Goal: Task Accomplishment & Management: Manage account settings

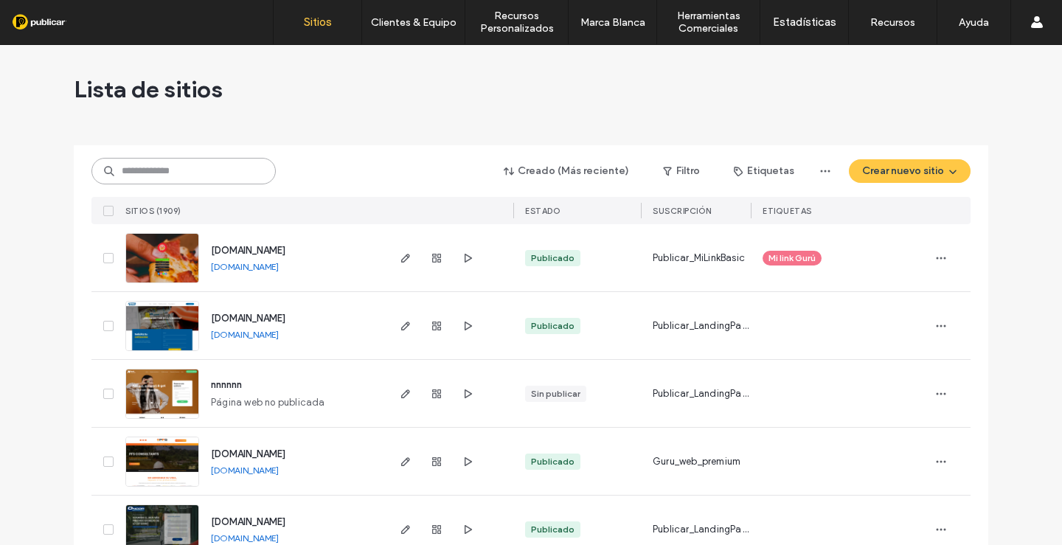
click at [144, 171] on input at bounding box center [183, 171] width 184 height 27
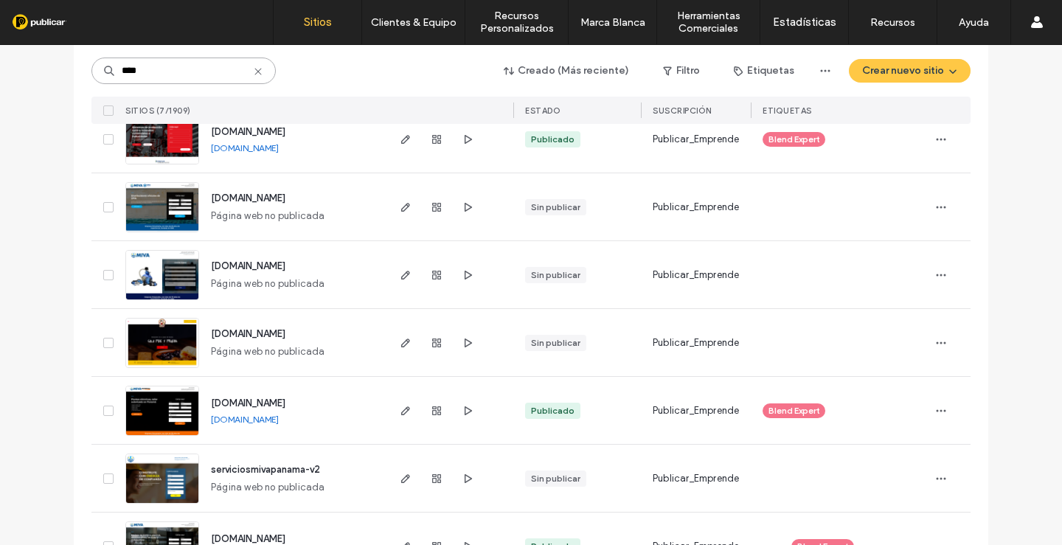
scroll to position [148, 0]
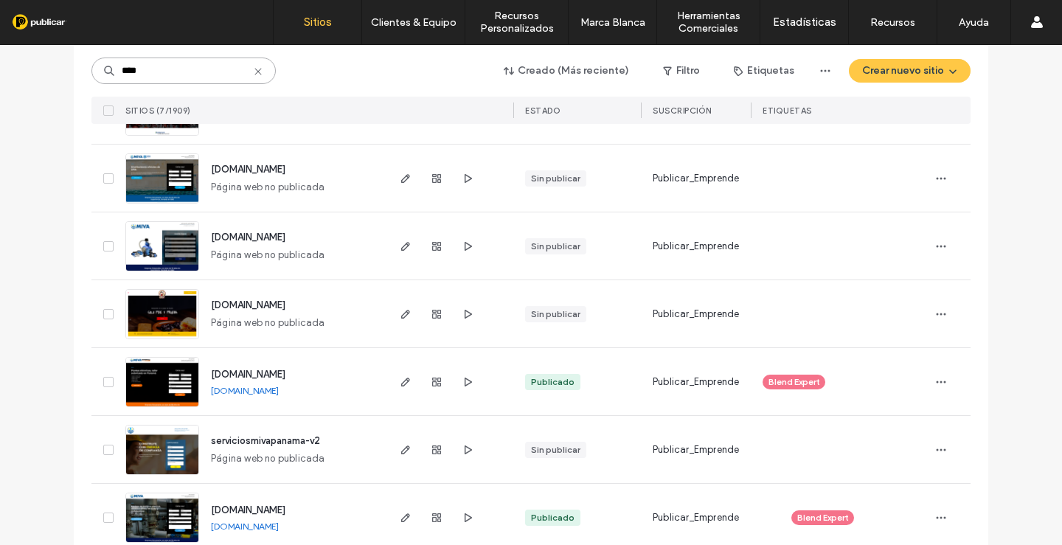
type input "****"
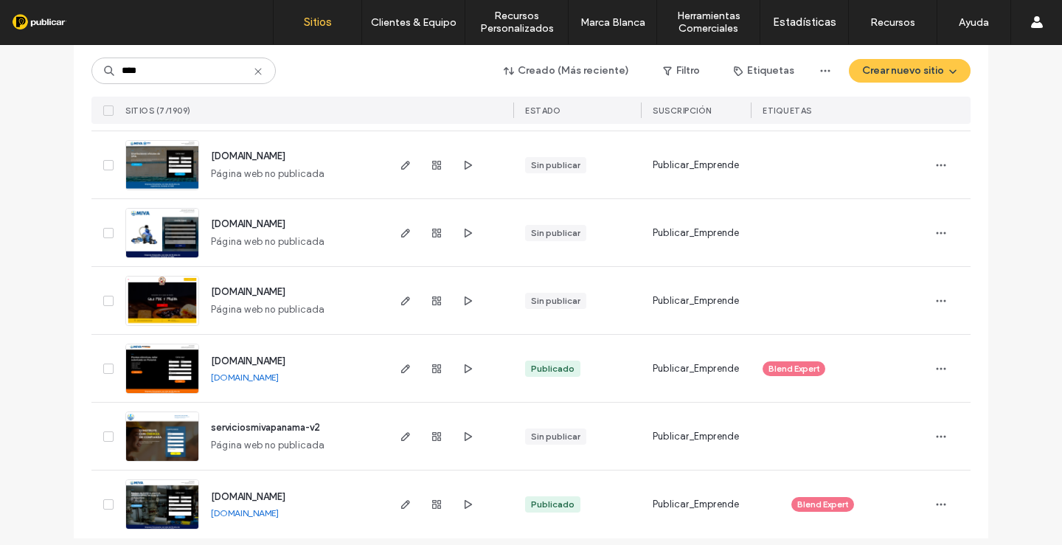
scroll to position [172, 0]
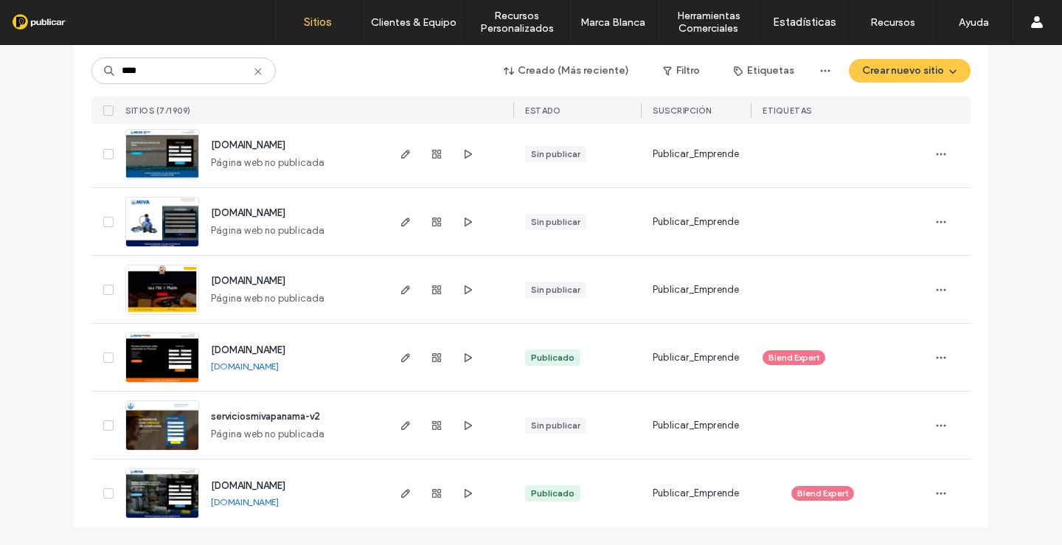
click at [151, 350] on img at bounding box center [162, 383] width 72 height 100
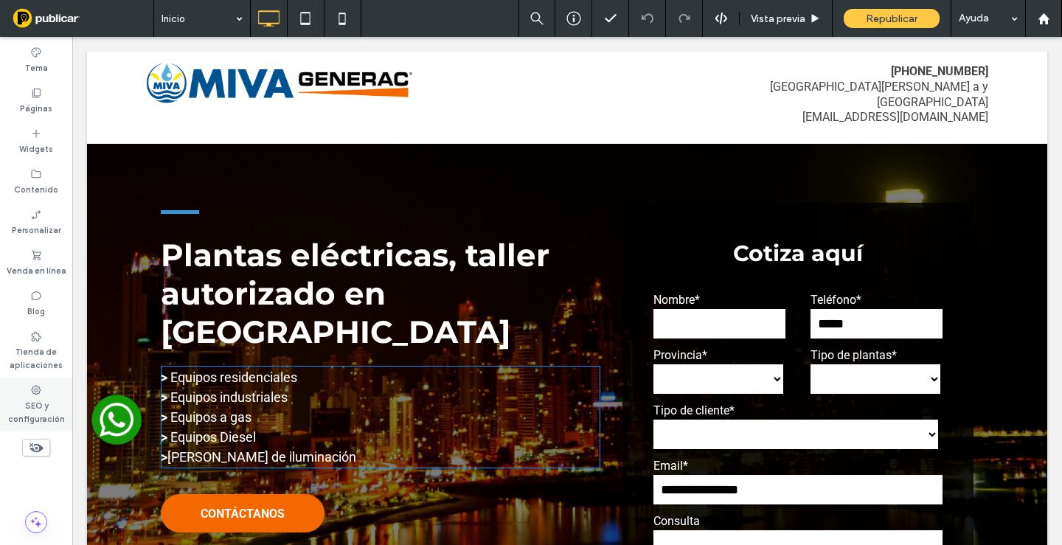
click at [41, 413] on label "SEO y configuración" at bounding box center [36, 411] width 72 height 30
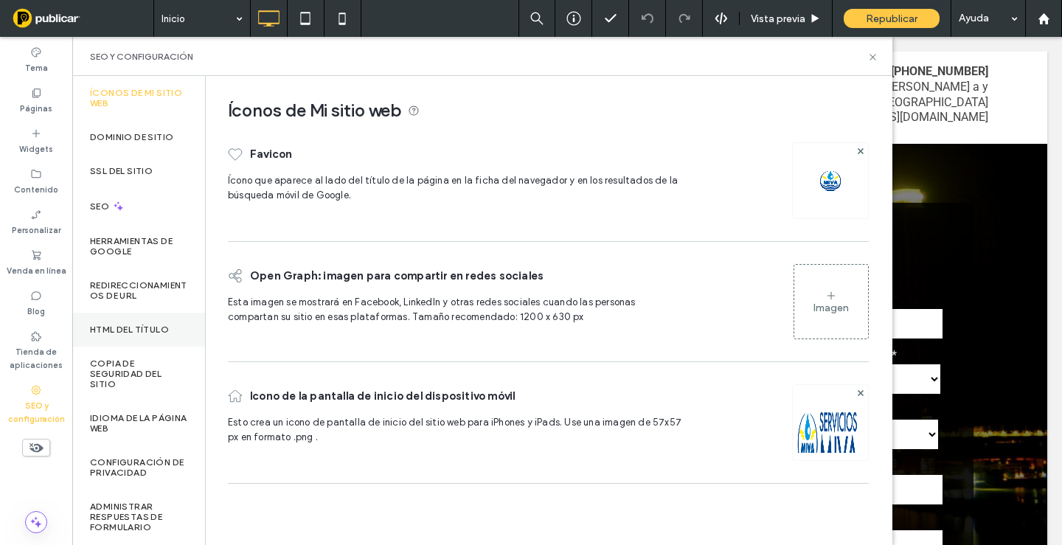
click at [138, 328] on label "HTML del título" at bounding box center [129, 330] width 79 height 10
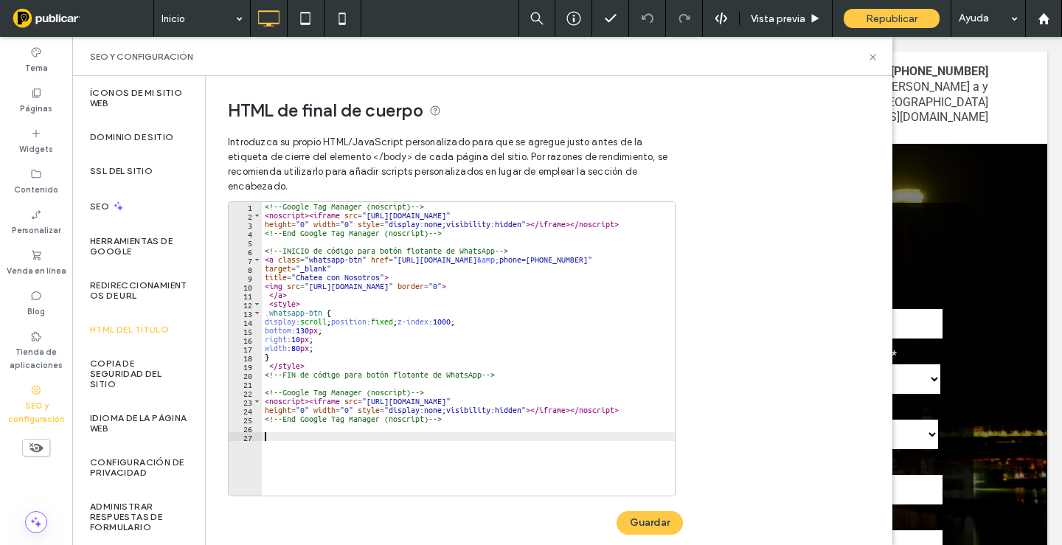
click at [457, 438] on div "<!-- Google Tag Manager (noscript) --> < noscript > < iframe src = "https://www…" at bounding box center [559, 352] width 594 height 300
paste textarea "Cursor at row 27"
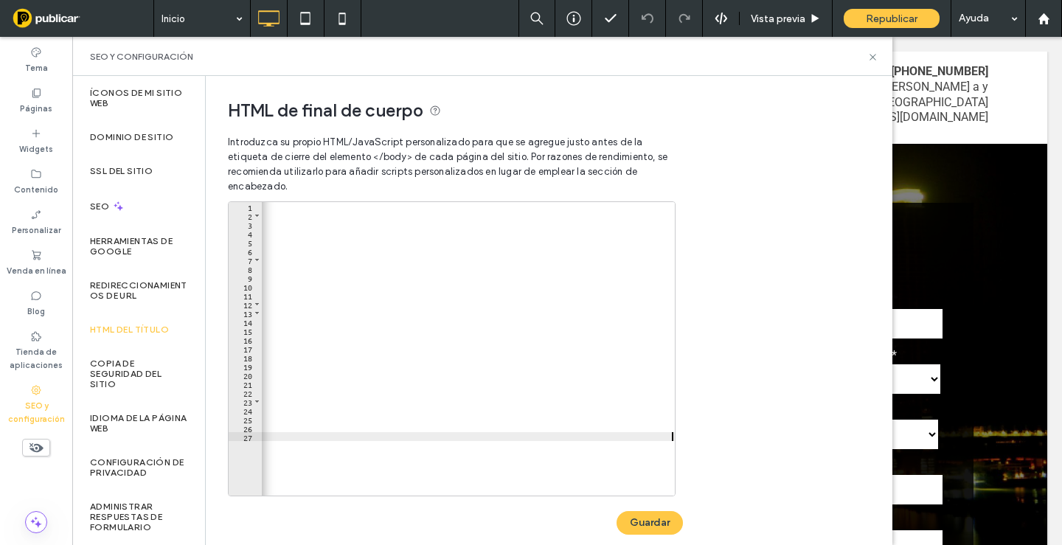
scroll to position [0, 1567]
click at [660, 523] on button "Guardar" at bounding box center [650, 523] width 66 height 24
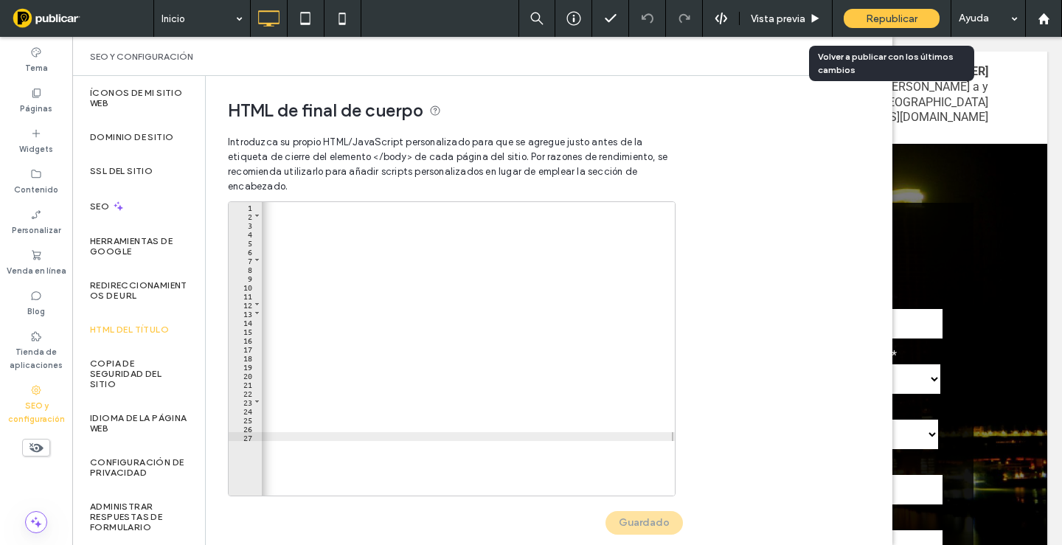
click at [887, 21] on span "Republicar" at bounding box center [892, 19] width 52 height 13
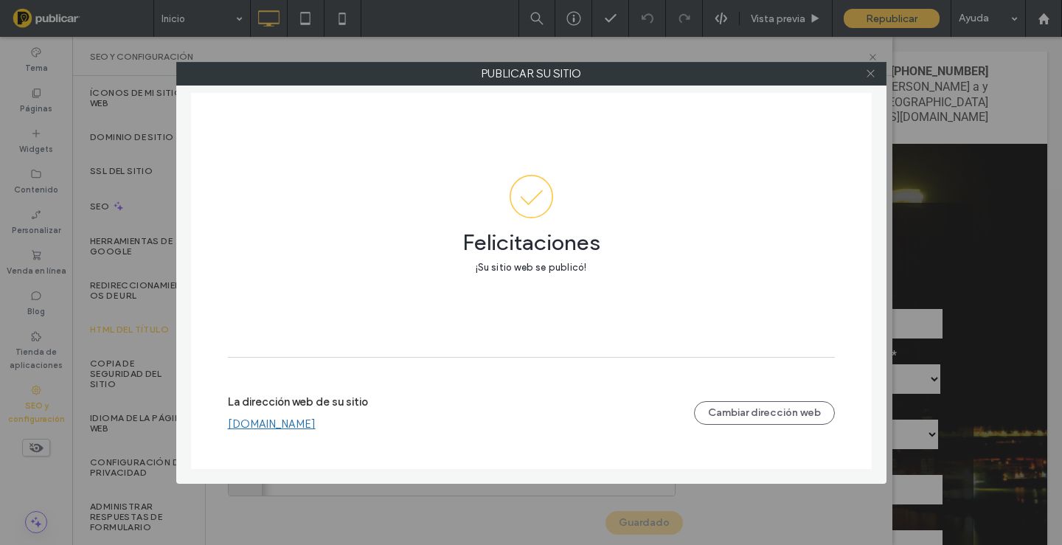
scroll to position [0, 0]
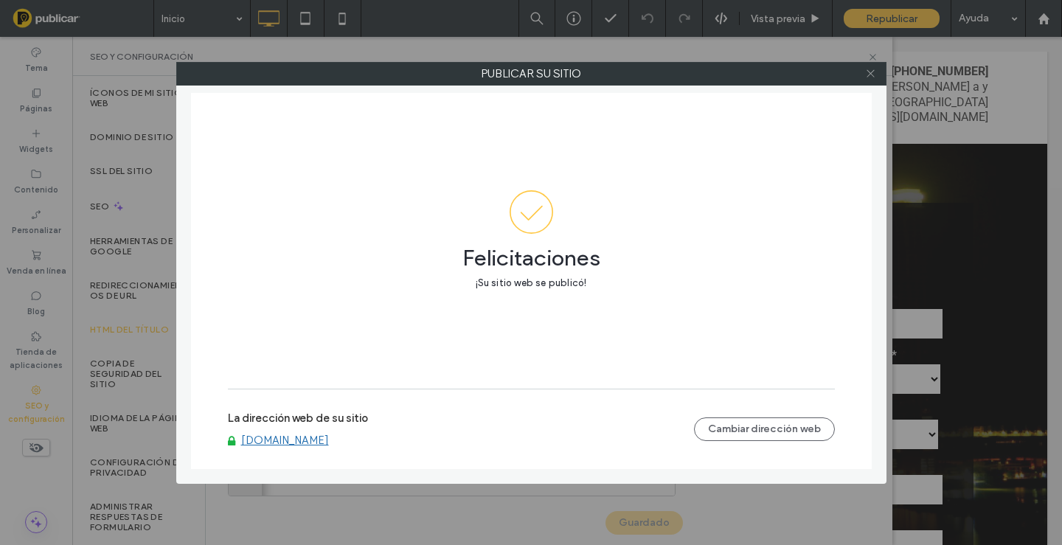
click at [872, 74] on use at bounding box center [870, 73] width 7 height 7
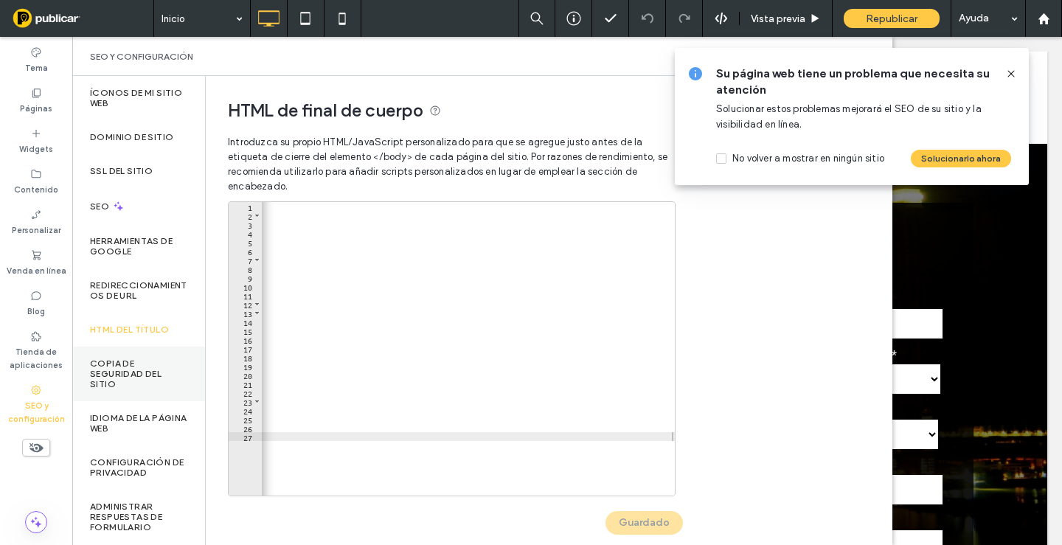
click at [118, 365] on label "Copia de seguridad del sitio" at bounding box center [138, 373] width 97 height 31
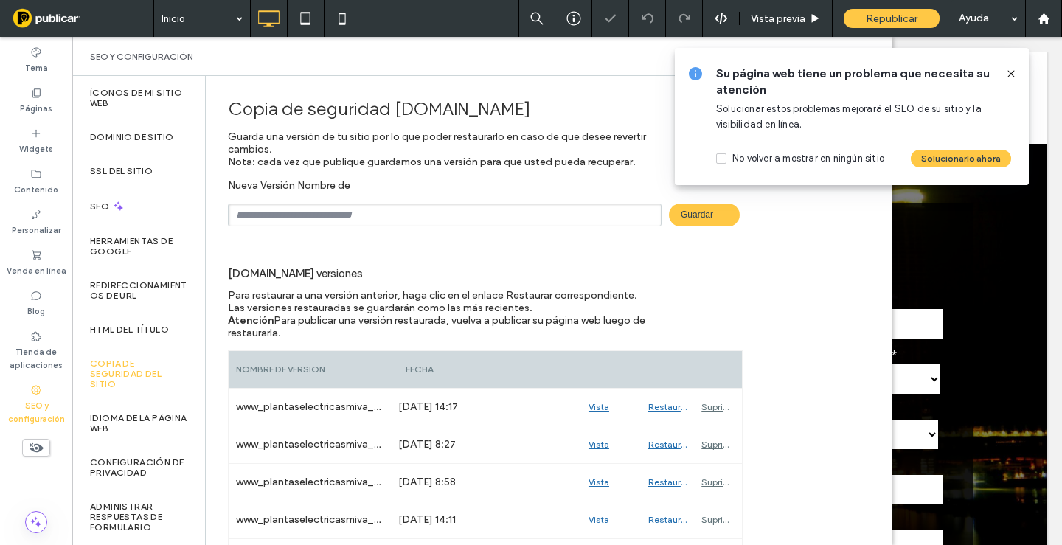
click at [1013, 74] on icon at bounding box center [1011, 74] width 12 height 12
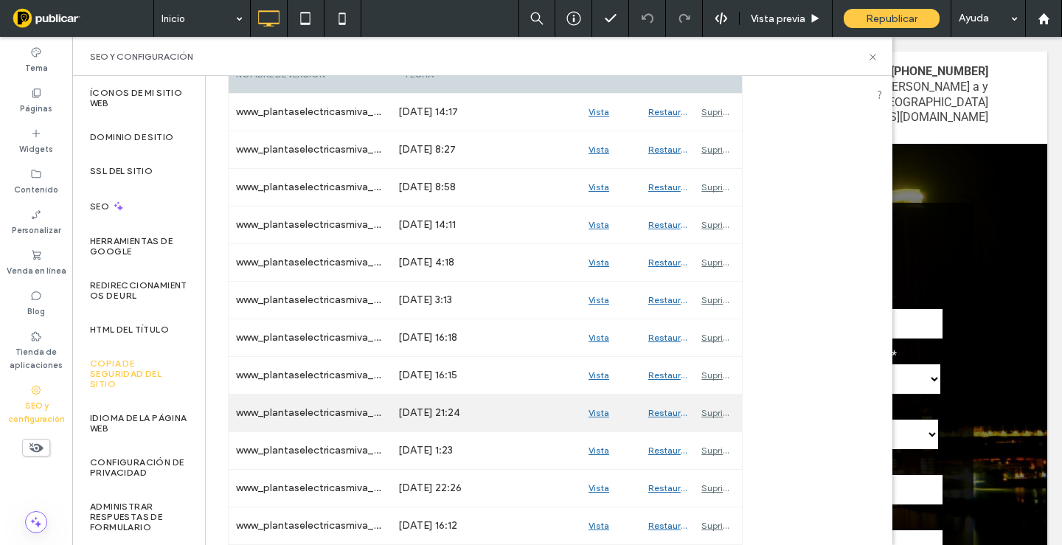
scroll to position [221, 0]
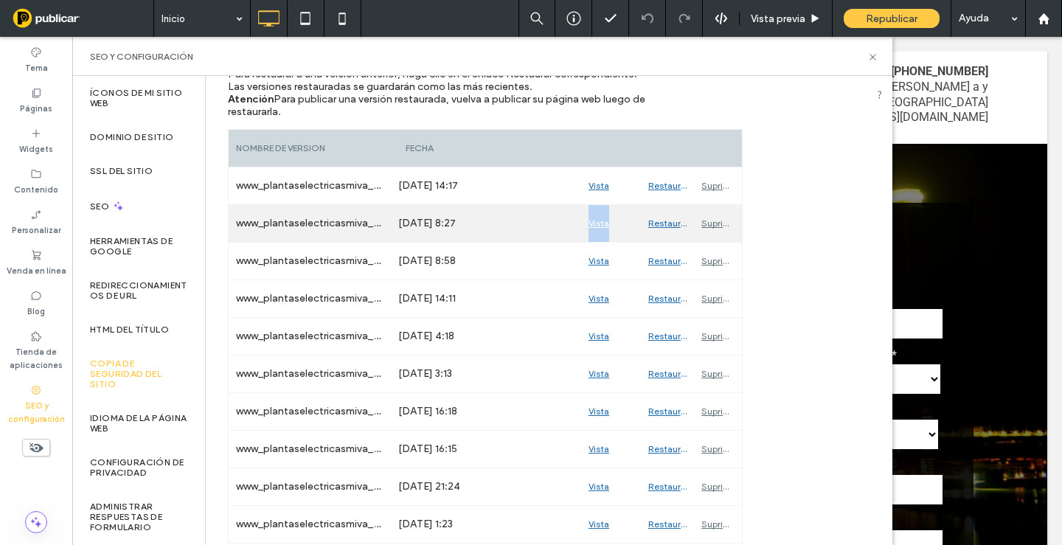
click at [603, 224] on div "Vista previa" at bounding box center [611, 223] width 60 height 37
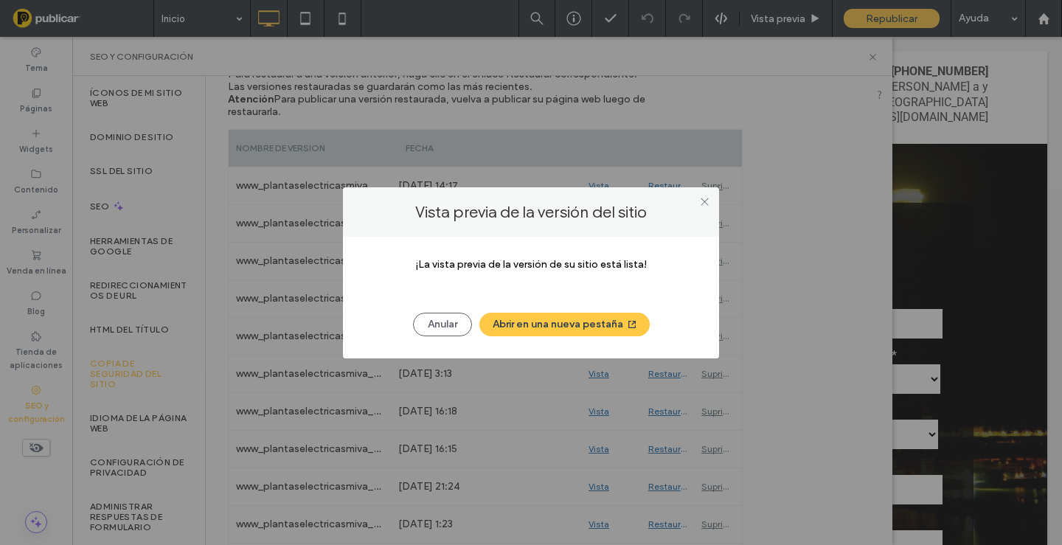
click at [569, 326] on button "Abrir en una nueva pestaña" at bounding box center [564, 325] width 170 height 24
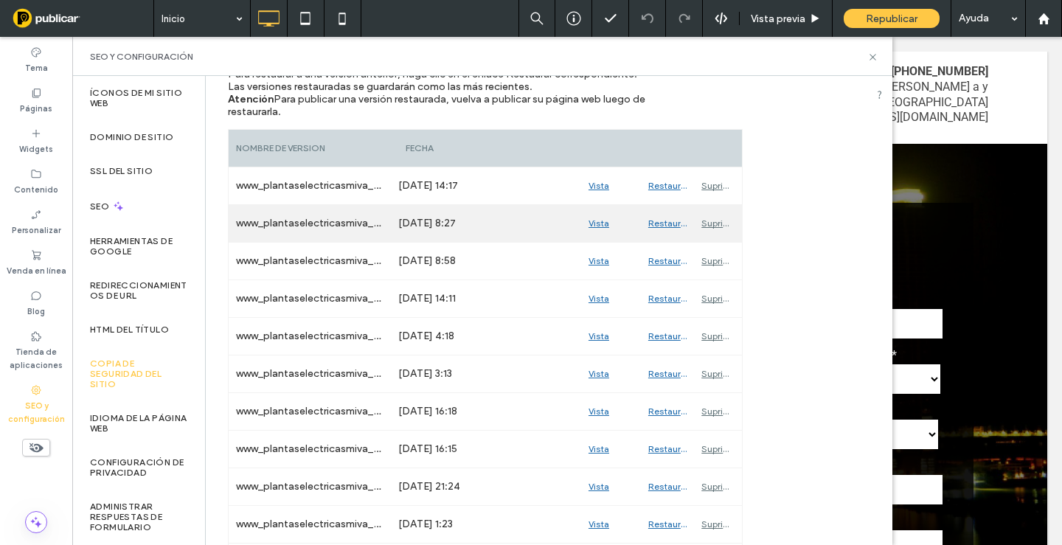
click at [537, 239] on div "Jun 30, 2025 8:27" at bounding box center [486, 223] width 190 height 37
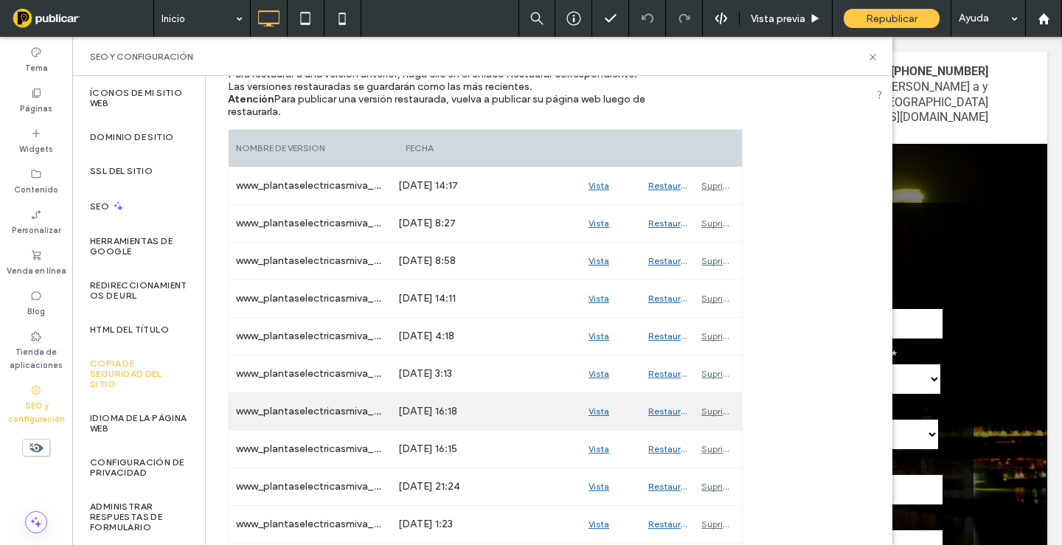
click at [603, 411] on div "Vista previa" at bounding box center [611, 411] width 60 height 37
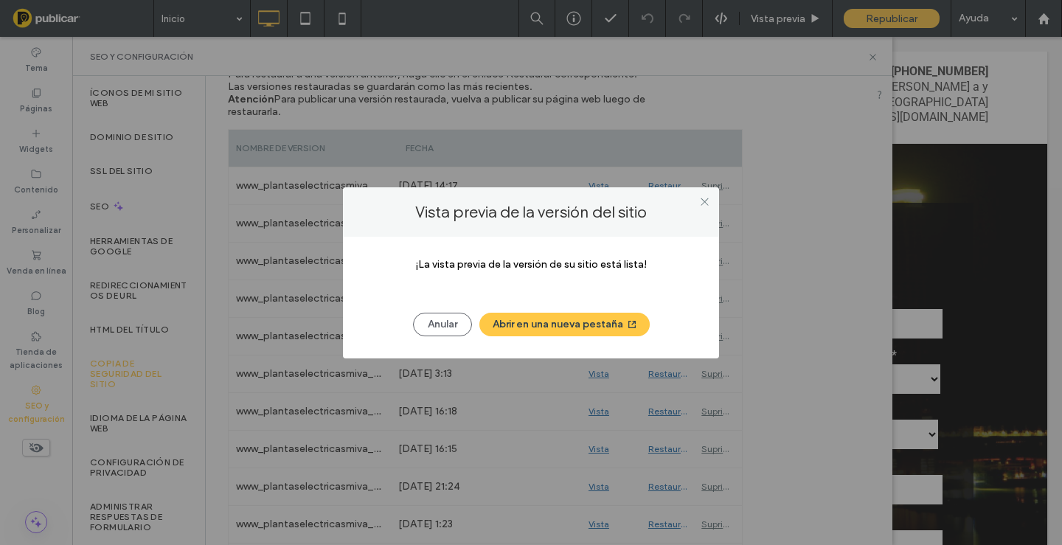
click at [552, 333] on button "Abrir en una nueva pestaña" at bounding box center [564, 325] width 170 height 24
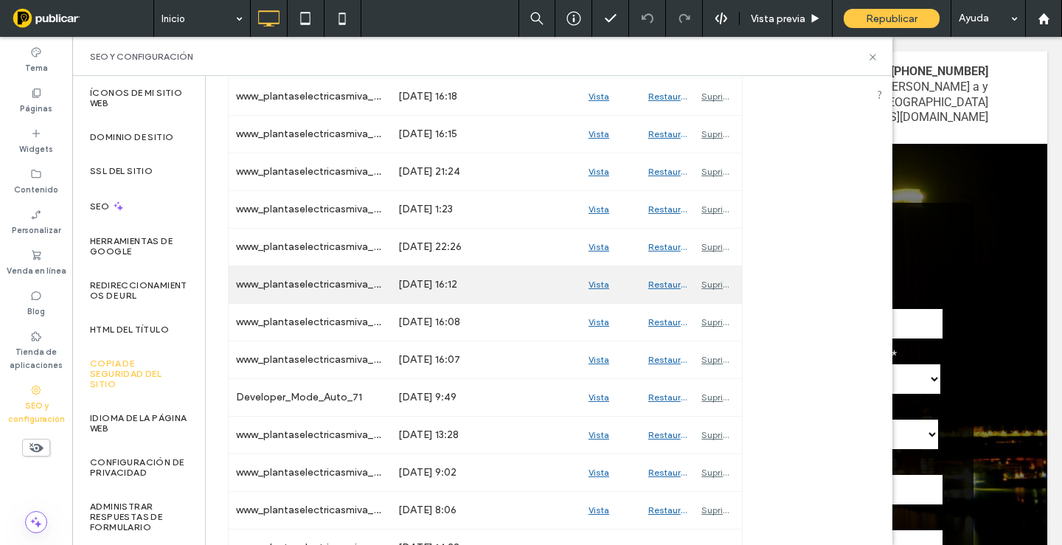
scroll to position [590, 0]
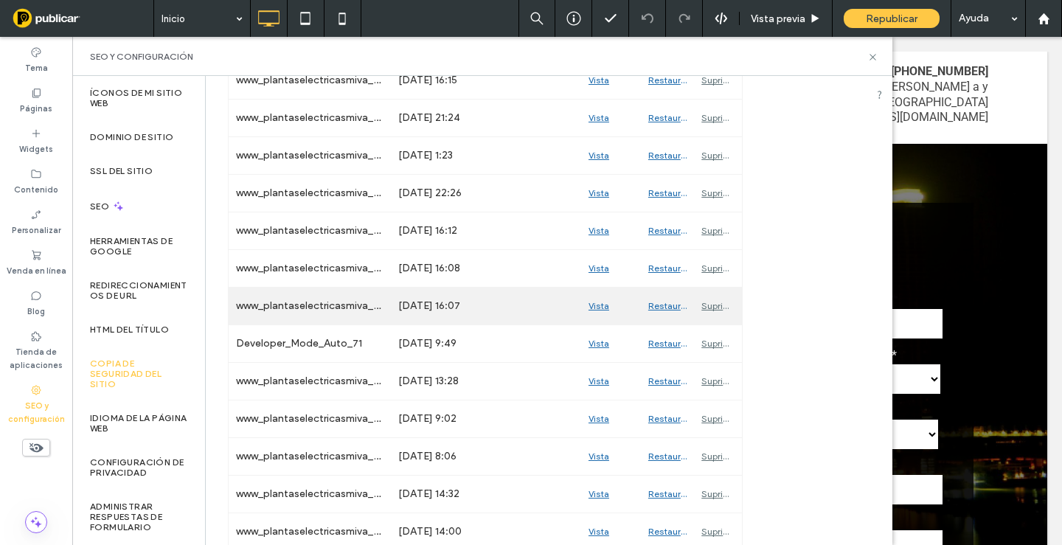
click at [601, 307] on div "Vista previa" at bounding box center [611, 306] width 60 height 37
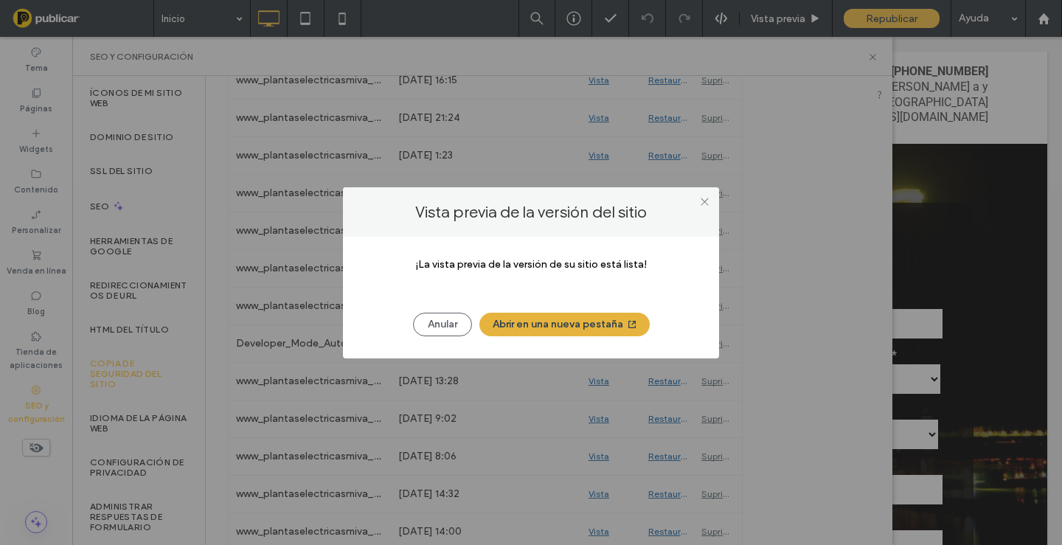
click at [561, 333] on button "Abrir en una nueva pestaña" at bounding box center [564, 325] width 170 height 24
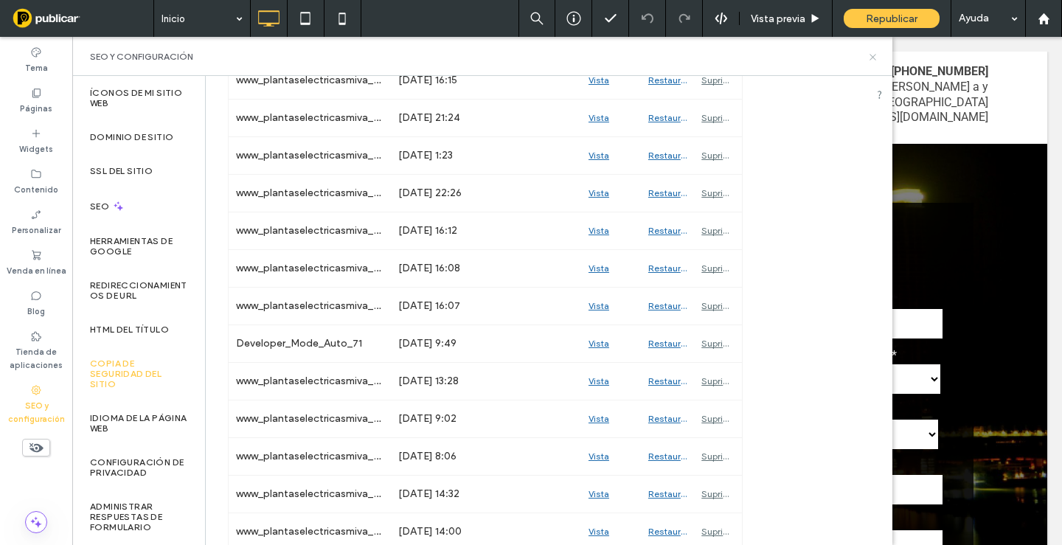
click at [873, 58] on use at bounding box center [873, 57] width 6 height 6
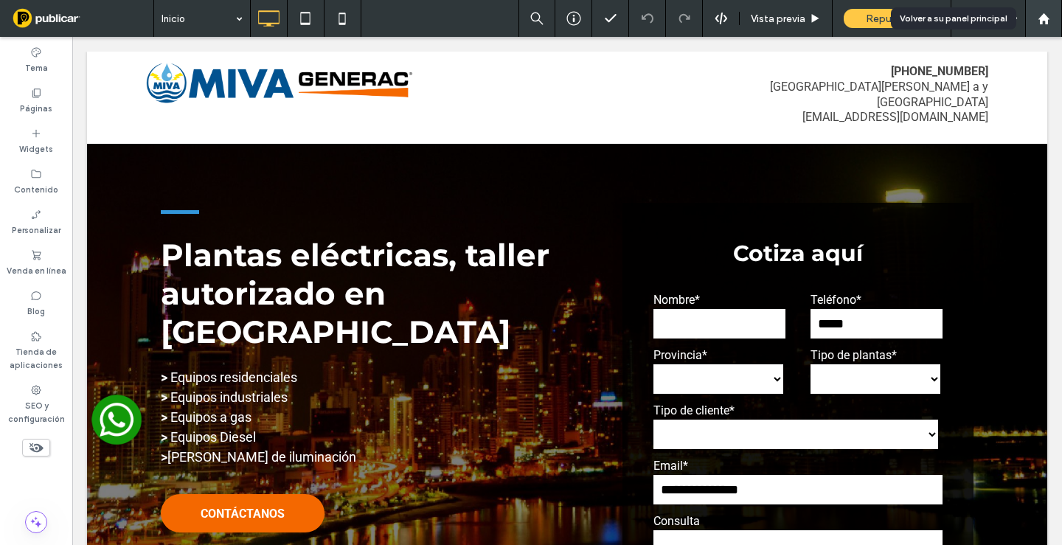
click at [1048, 19] on use at bounding box center [1043, 18] width 11 height 11
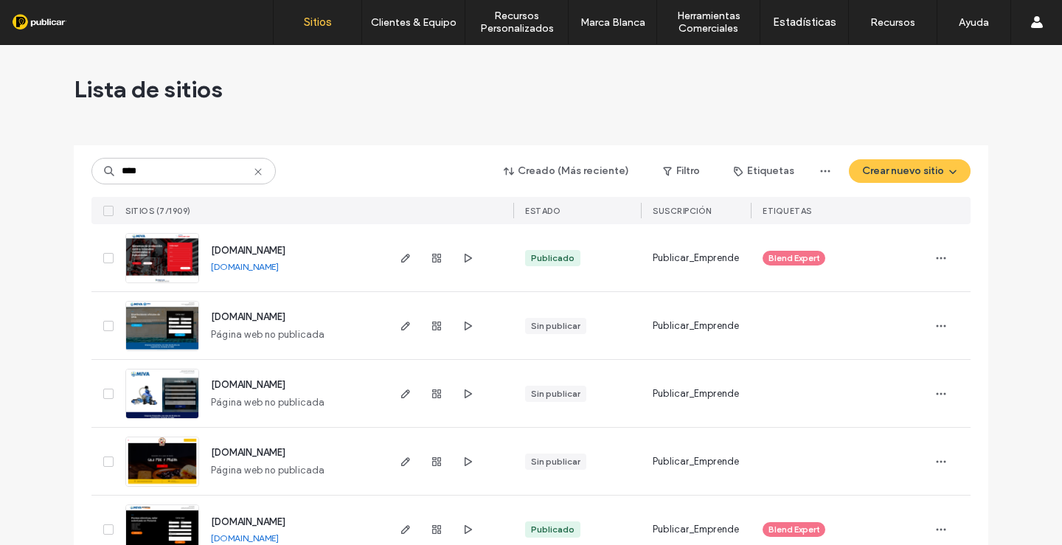
type input "****"
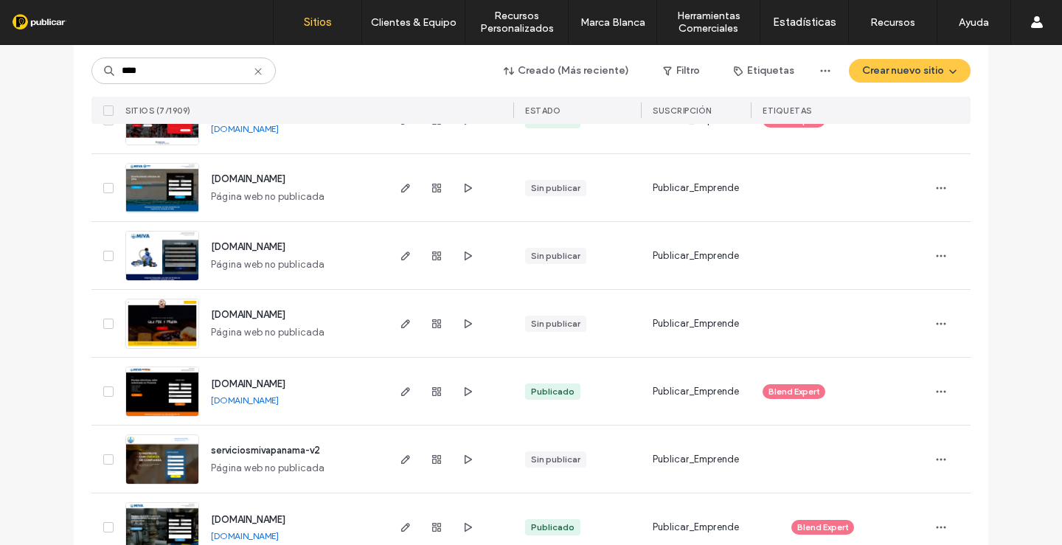
scroll to position [172, 0]
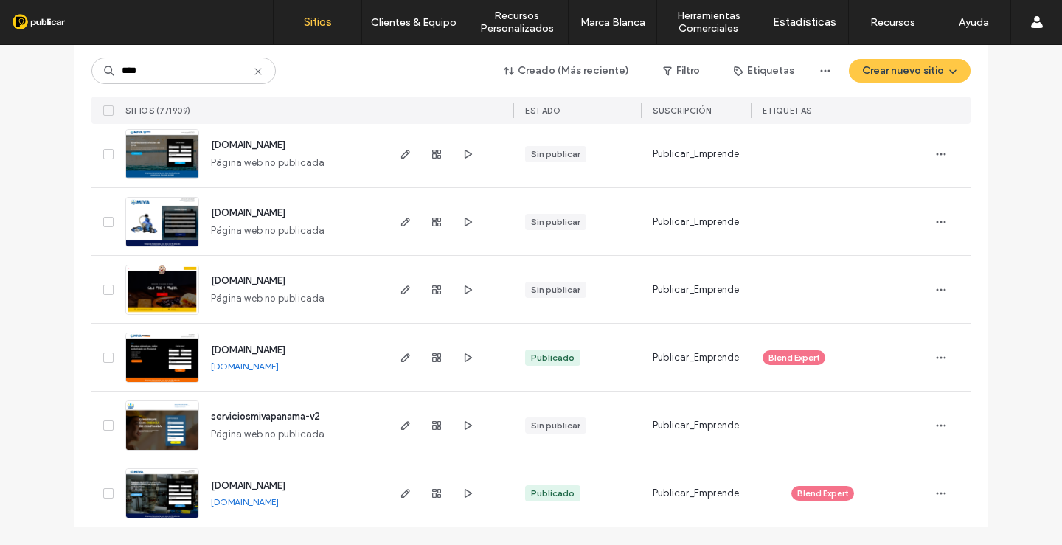
click at [159, 350] on img at bounding box center [162, 383] width 72 height 100
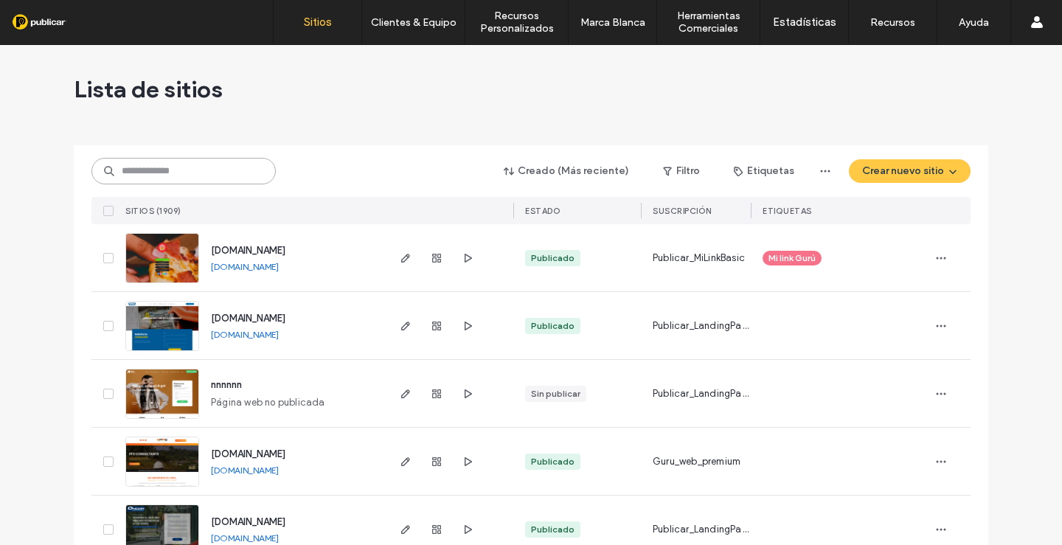
click at [203, 178] on input at bounding box center [183, 171] width 184 height 27
type input "****"
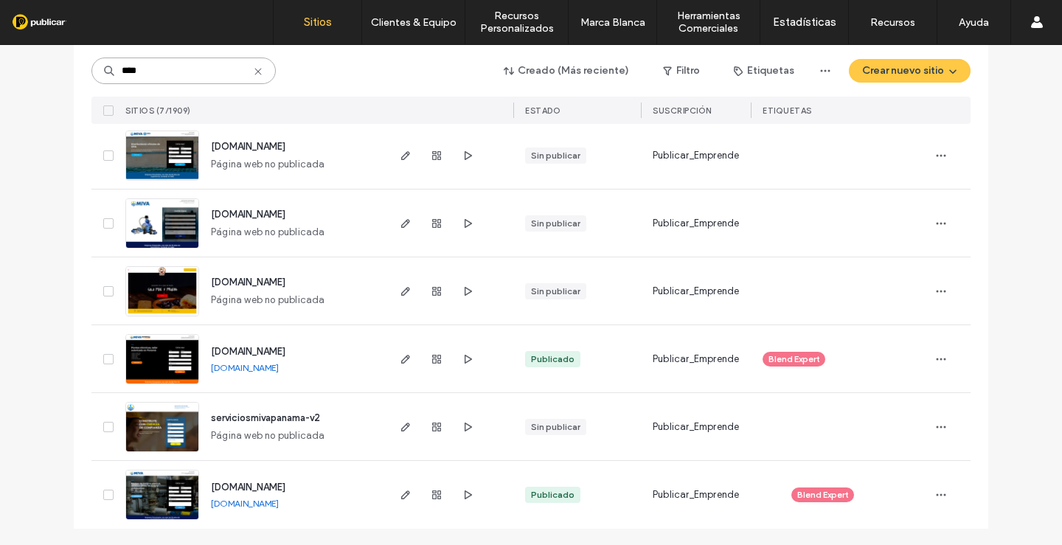
scroll to position [172, 0]
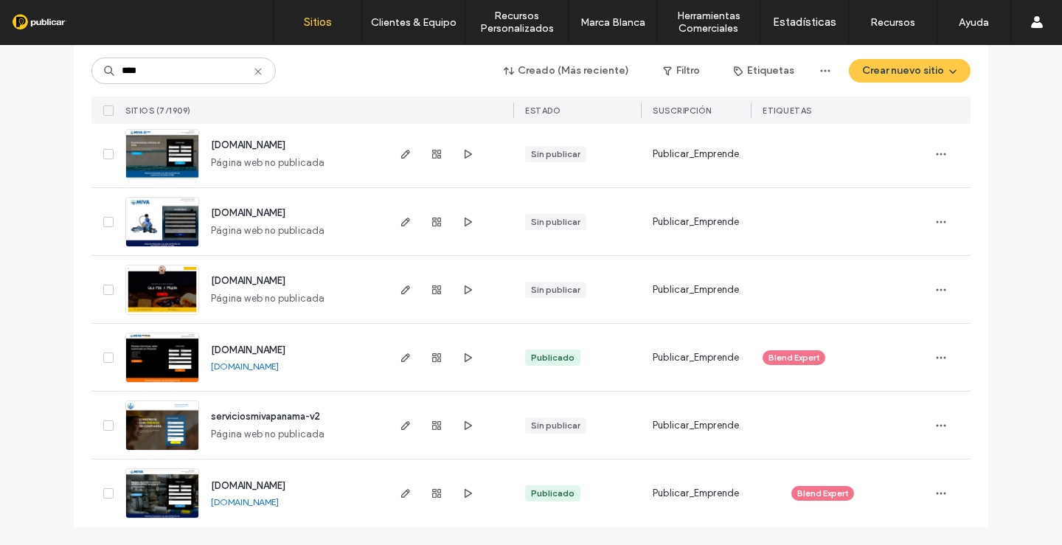
click at [180, 357] on img at bounding box center [162, 383] width 72 height 100
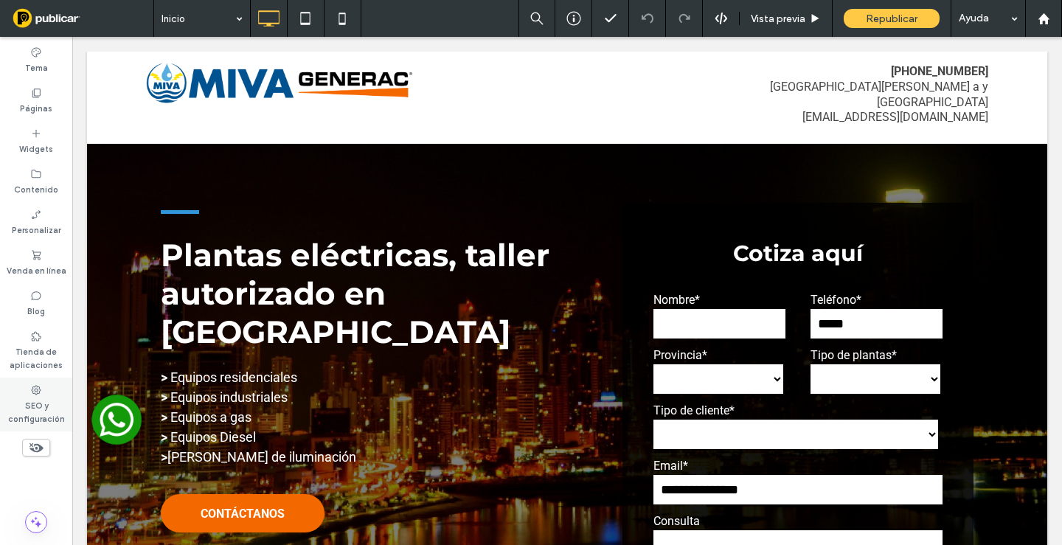
click at [35, 407] on label "SEO y configuración" at bounding box center [36, 411] width 72 height 30
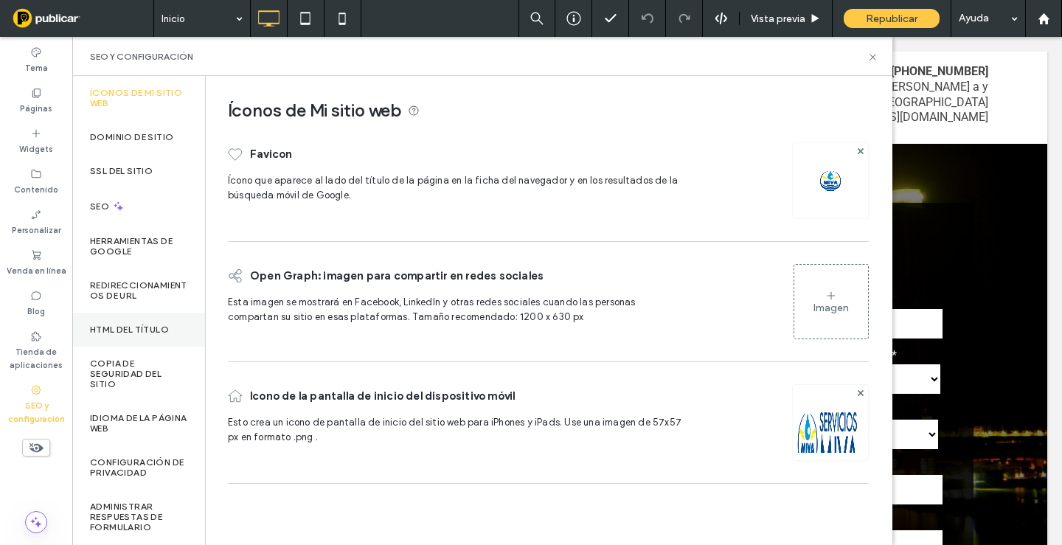
click at [141, 327] on label "HTML del título" at bounding box center [129, 330] width 79 height 10
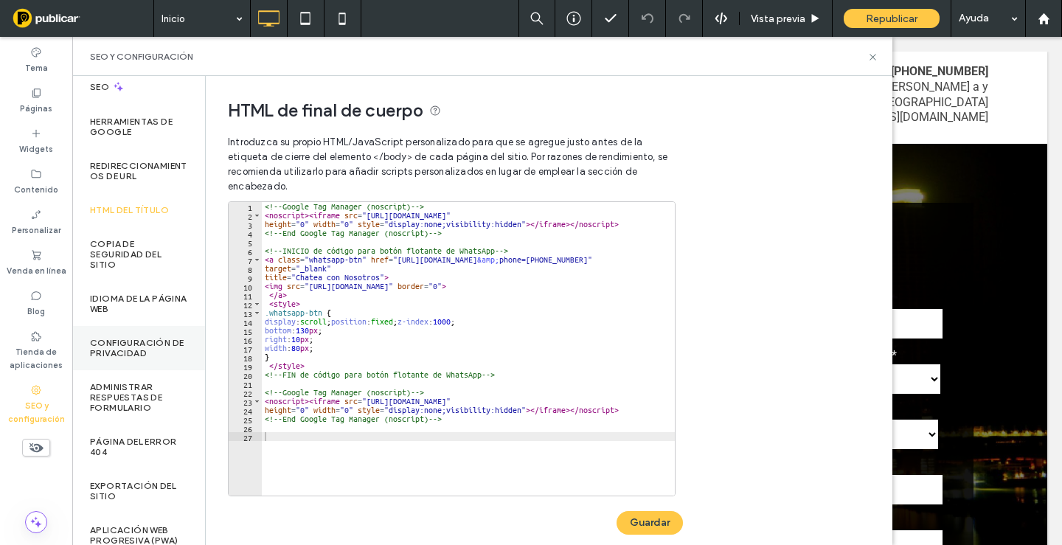
scroll to position [142, 0]
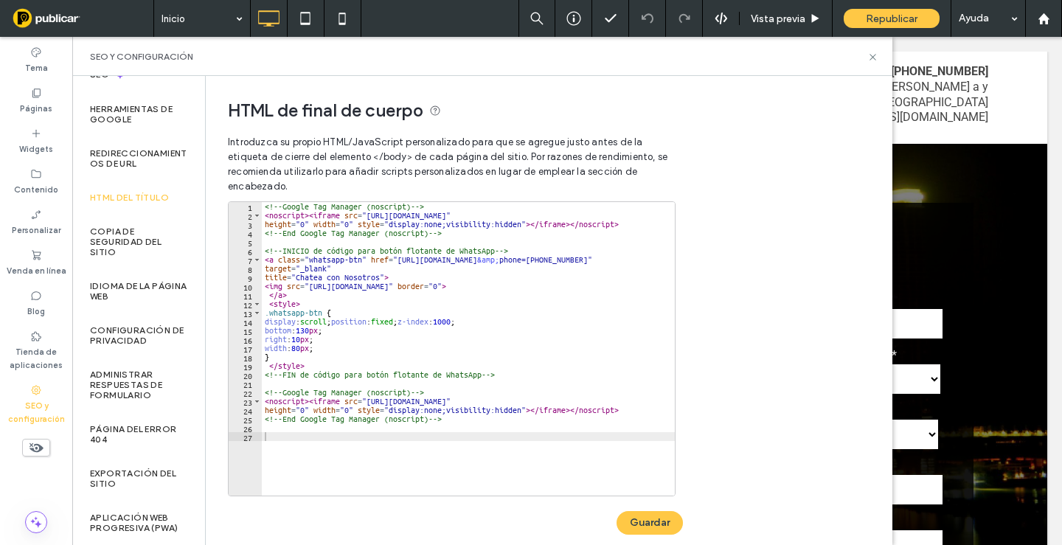
click at [443, 440] on div "<!-- Google Tag Manager (noscript) --> < noscript > < iframe src = "[URL][DOMAI…" at bounding box center [559, 352] width 594 height 300
paste textarea "Cursor at row 27"
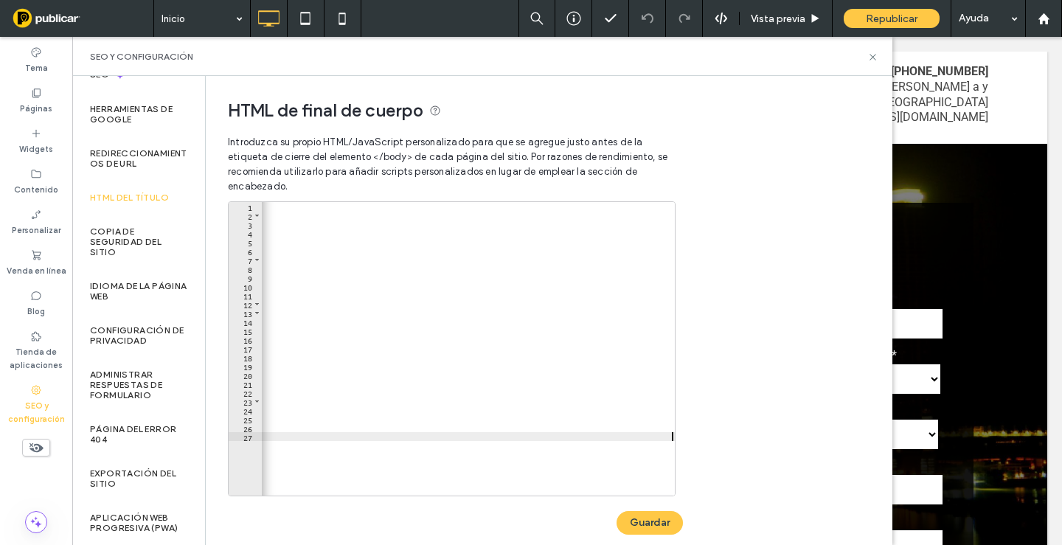
scroll to position [0, 1567]
click at [660, 526] on button "Guardar" at bounding box center [650, 523] width 66 height 24
click at [875, 60] on icon at bounding box center [872, 57] width 11 height 11
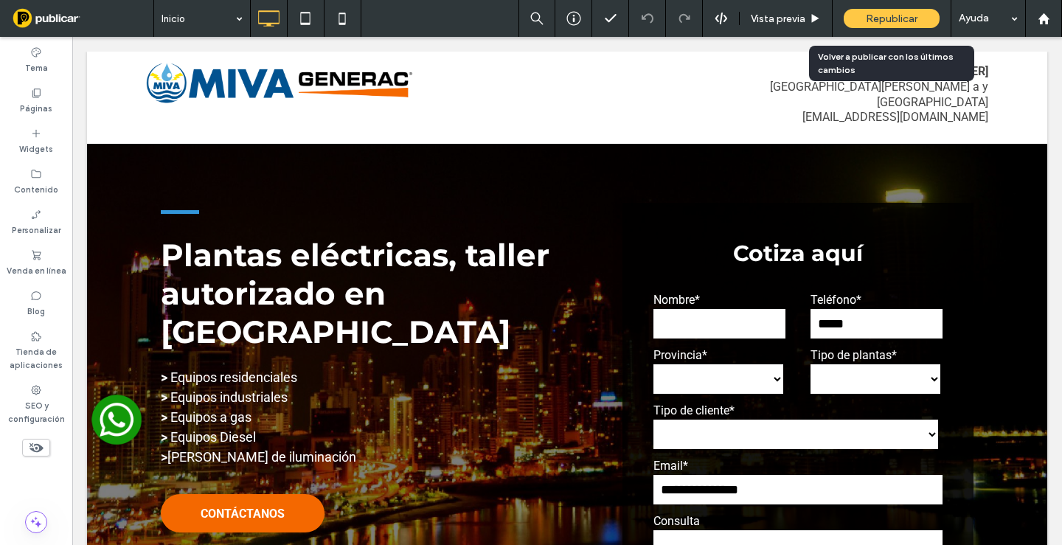
click at [903, 15] on span "Republicar" at bounding box center [892, 19] width 52 height 13
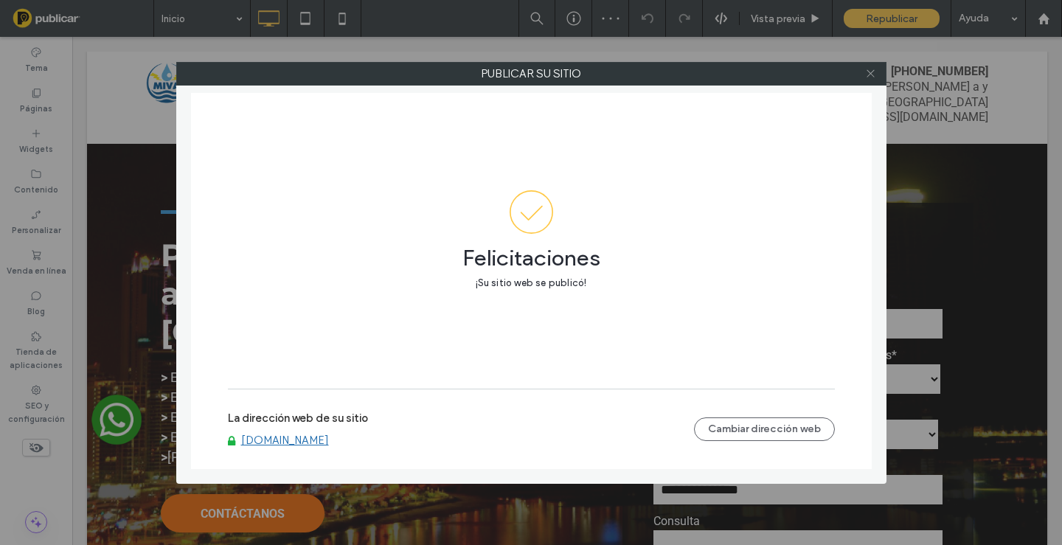
click at [870, 74] on use at bounding box center [870, 73] width 7 height 7
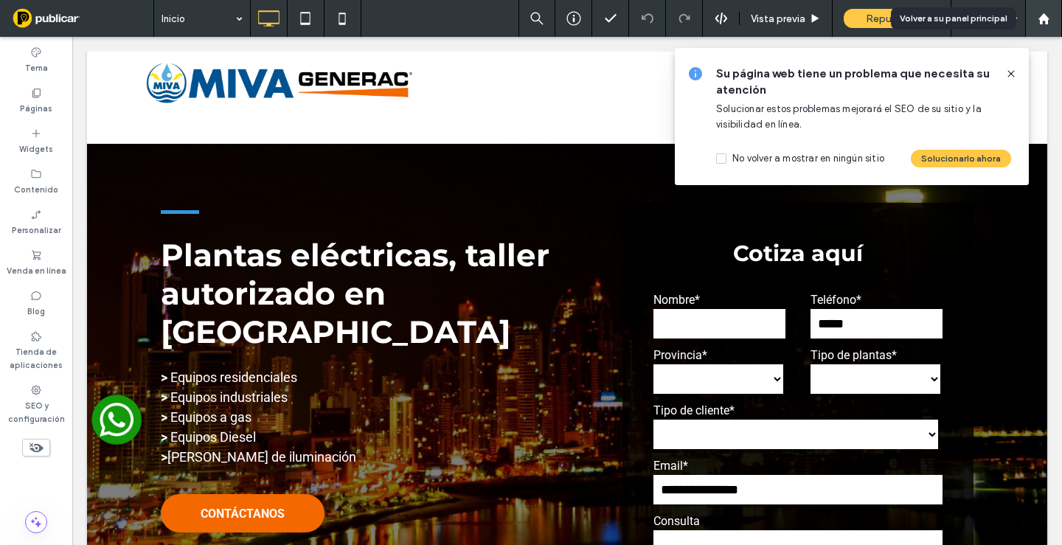
click at [1053, 13] on div at bounding box center [1043, 19] width 35 height 13
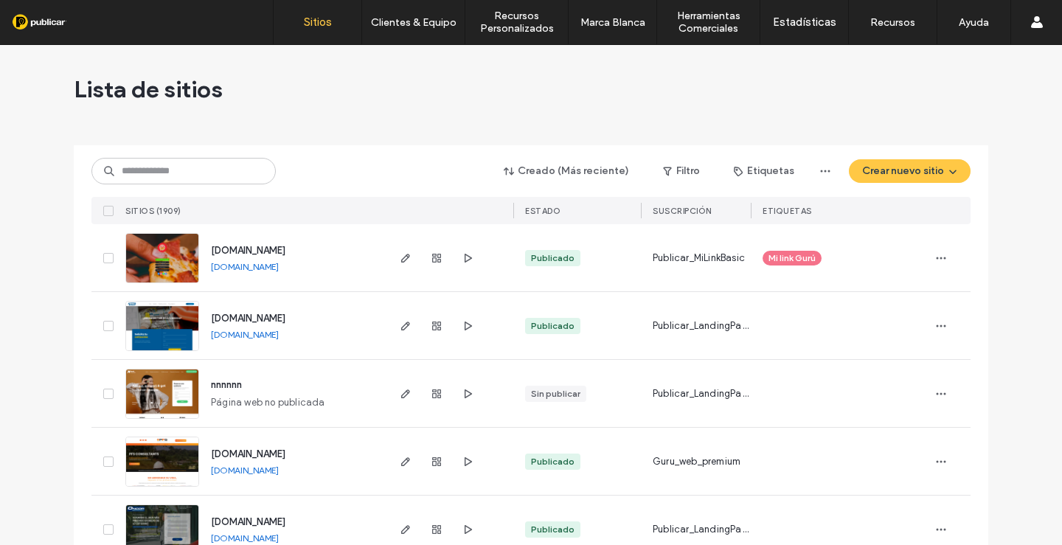
click at [192, 167] on input at bounding box center [183, 171] width 184 height 27
type input "****"
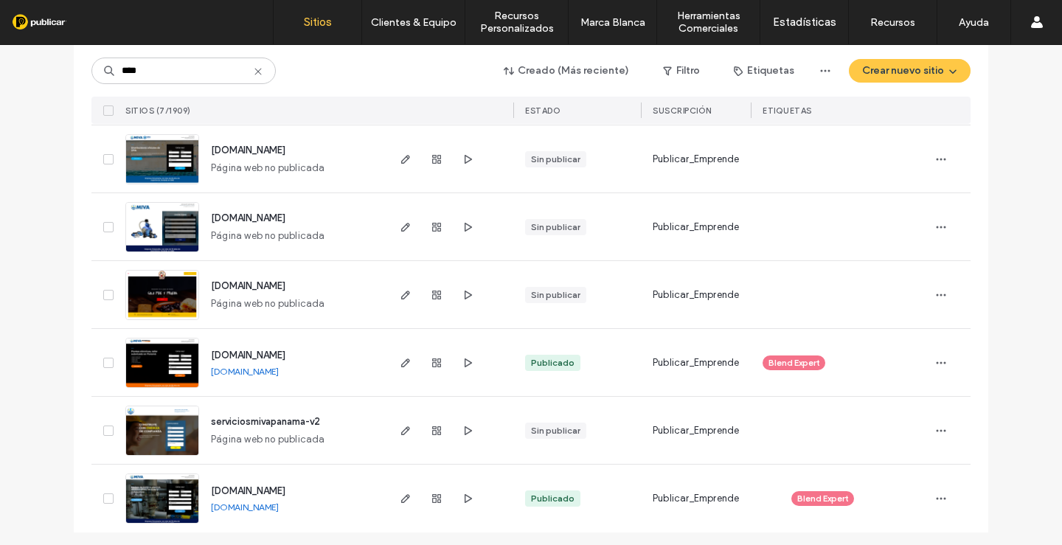
scroll to position [172, 0]
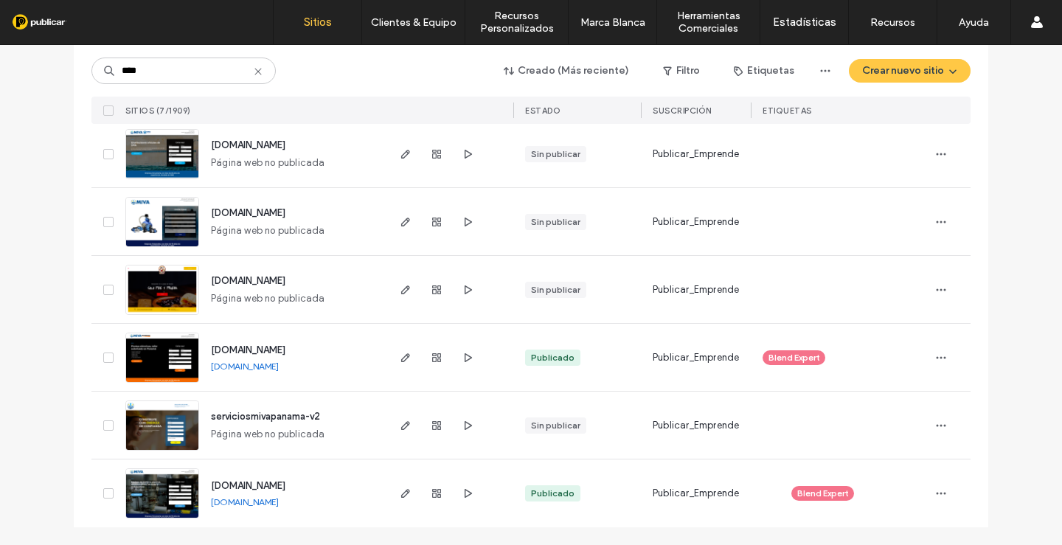
click at [152, 500] on img at bounding box center [162, 519] width 72 height 100
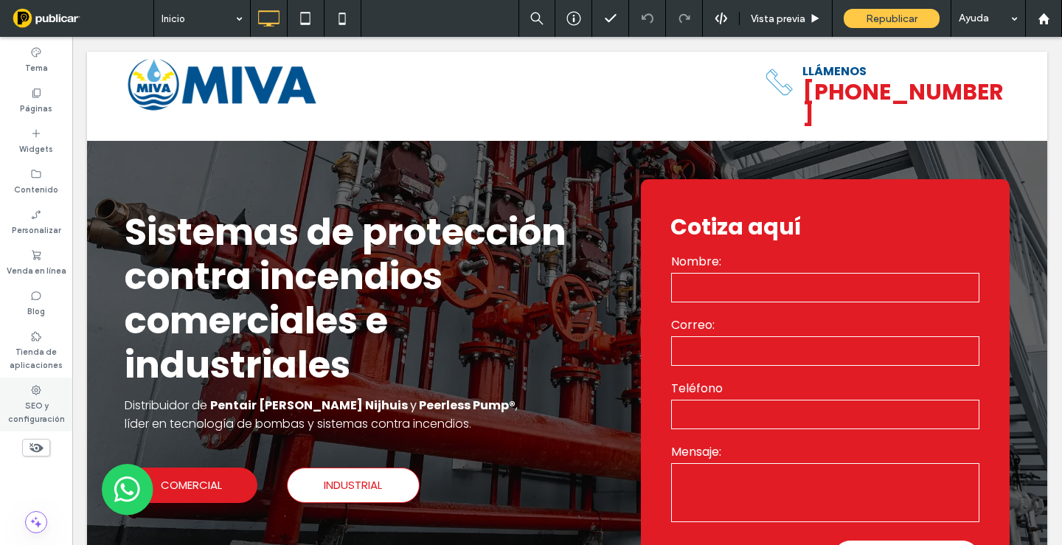
click at [32, 404] on label "SEO y configuración" at bounding box center [36, 411] width 72 height 30
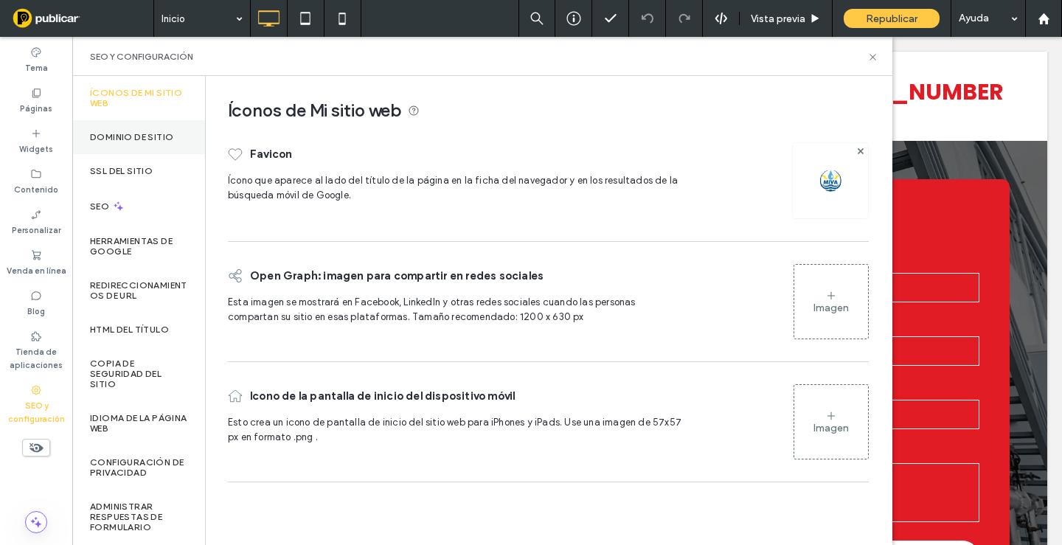
click at [153, 138] on label "Dominio de sitio" at bounding box center [131, 137] width 83 height 10
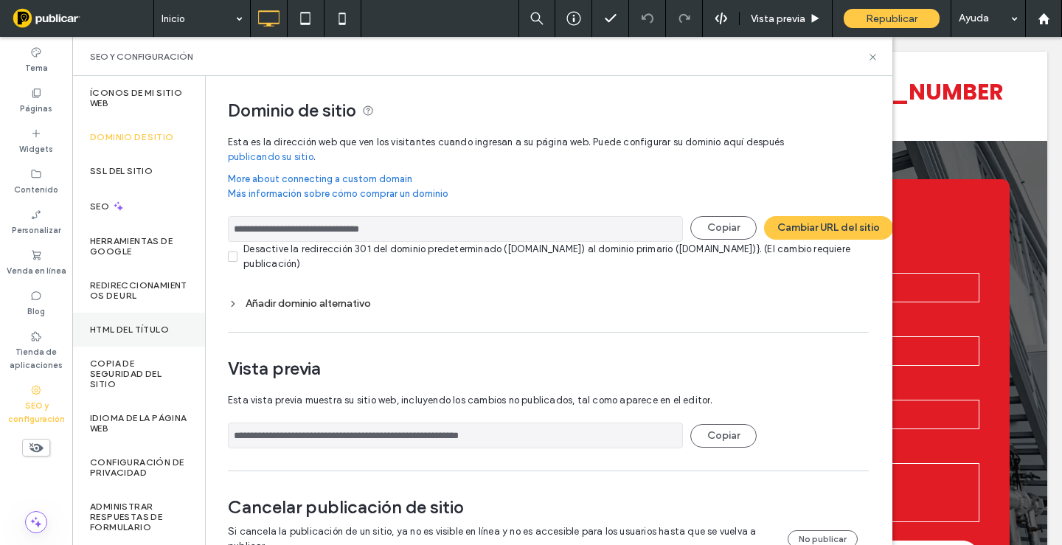
click at [140, 325] on label "HTML del título" at bounding box center [129, 330] width 79 height 10
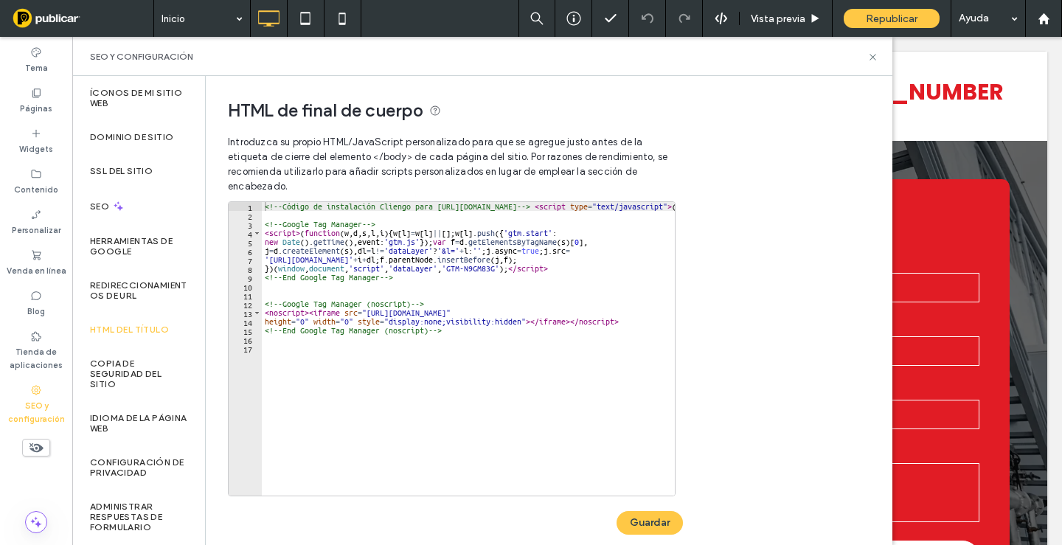
type textarea "**********"
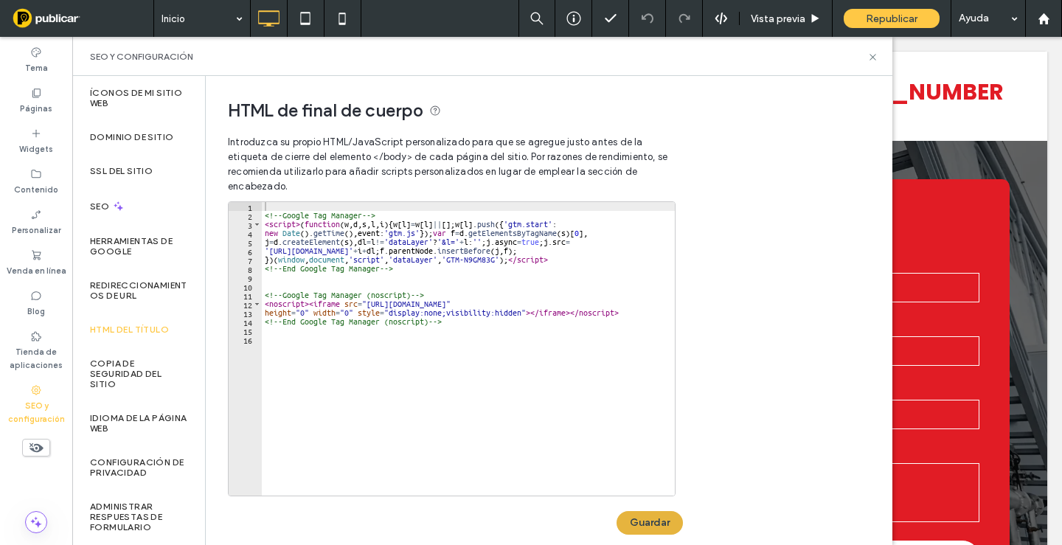
click at [657, 521] on button "Guardar" at bounding box center [650, 523] width 66 height 24
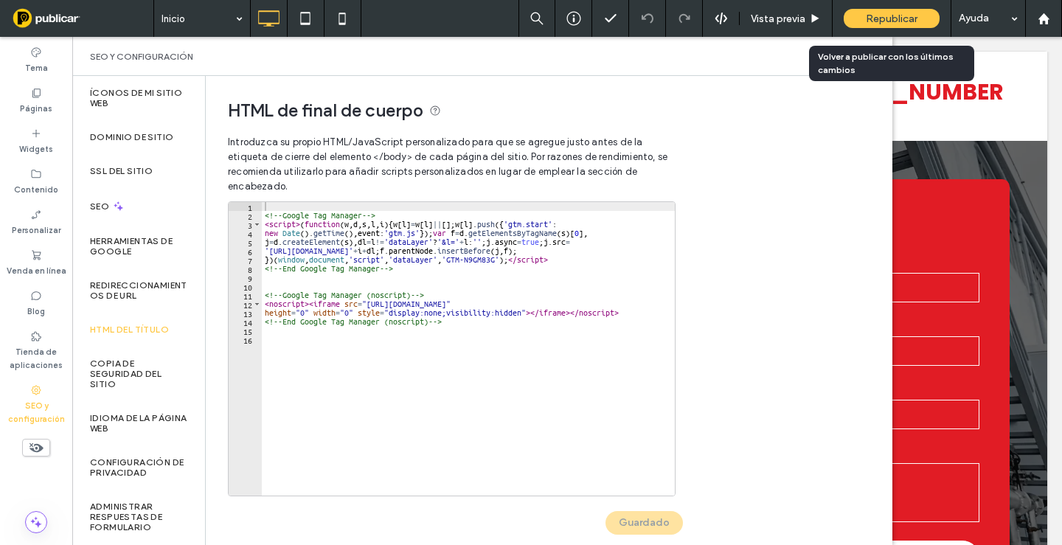
click at [891, 17] on span "Republicar" at bounding box center [892, 19] width 52 height 13
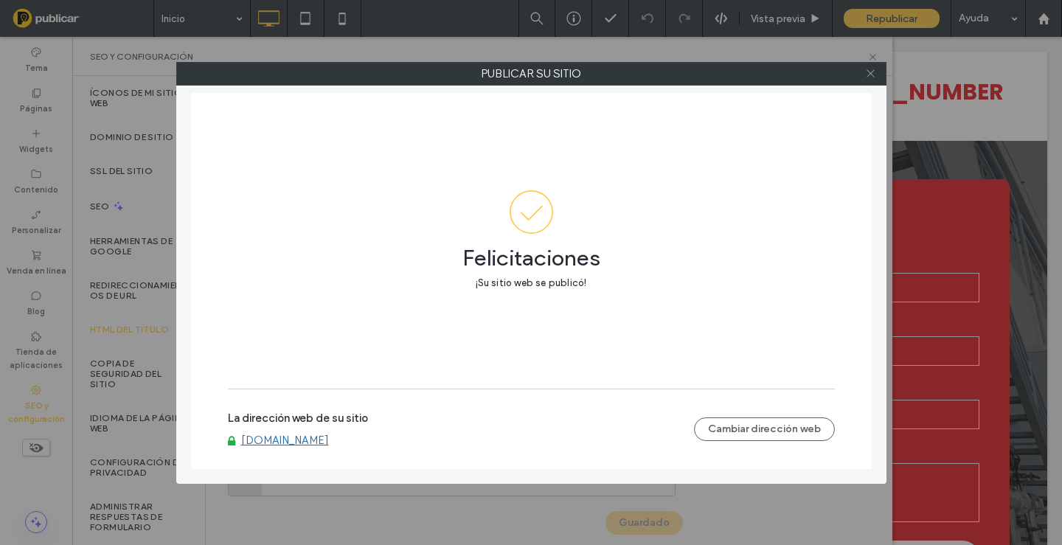
click at [870, 74] on icon at bounding box center [870, 73] width 11 height 11
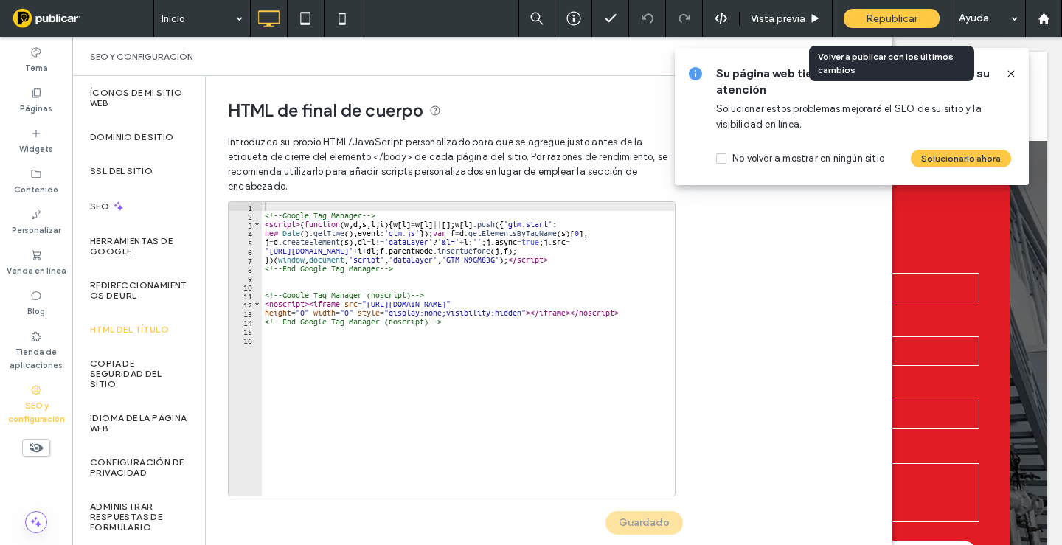
click at [876, 23] on span "Republicar" at bounding box center [892, 19] width 52 height 13
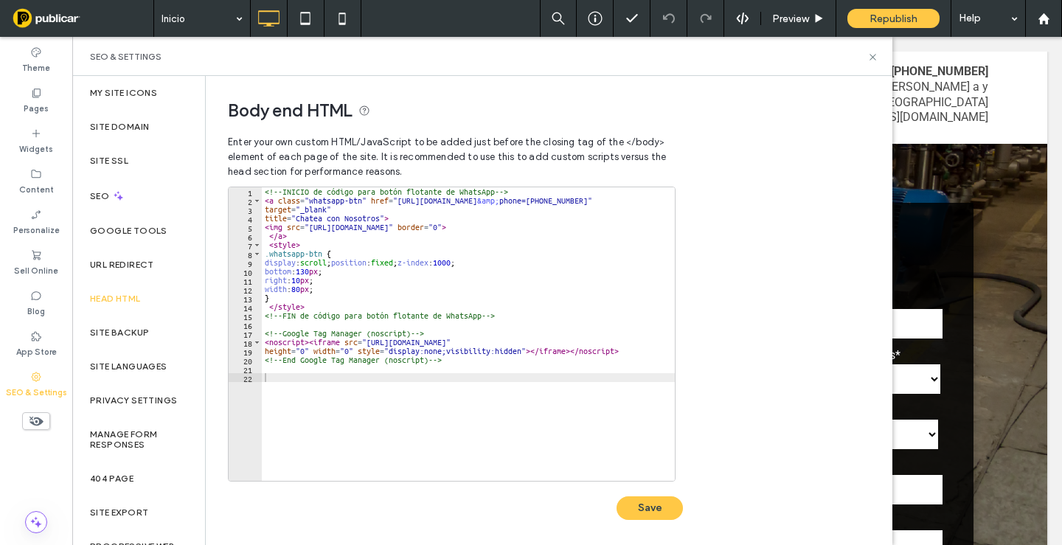
click at [421, 404] on div "<!-- INICIO de código para botón flotante de WhatsApp --> < a class = "whatsapp…" at bounding box center [559, 337] width 594 height 300
paste textarea "Cursor at row 22"
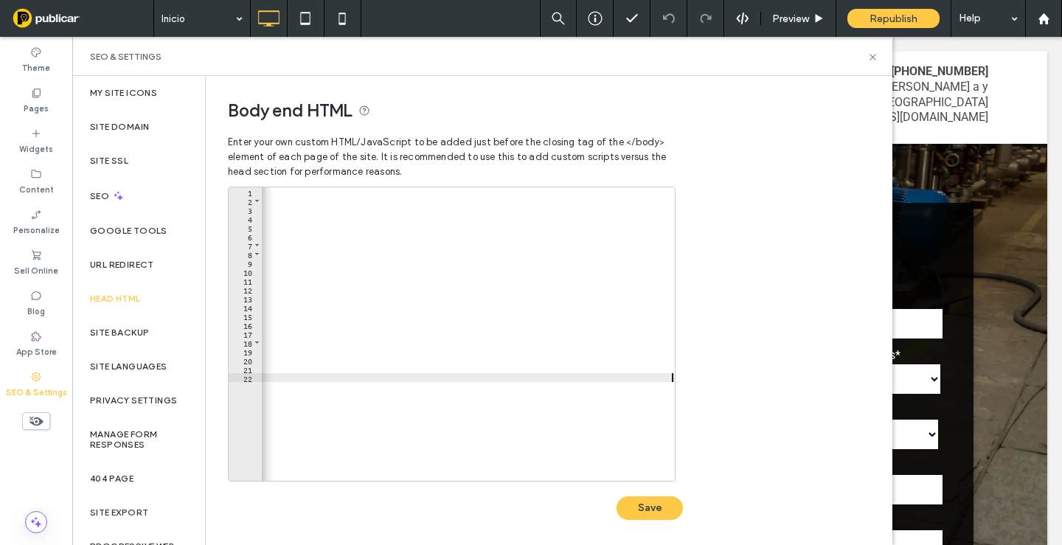
scroll to position [0, 1567]
click at [637, 510] on button "Save" at bounding box center [650, 508] width 66 height 24
click at [871, 60] on icon at bounding box center [872, 57] width 11 height 11
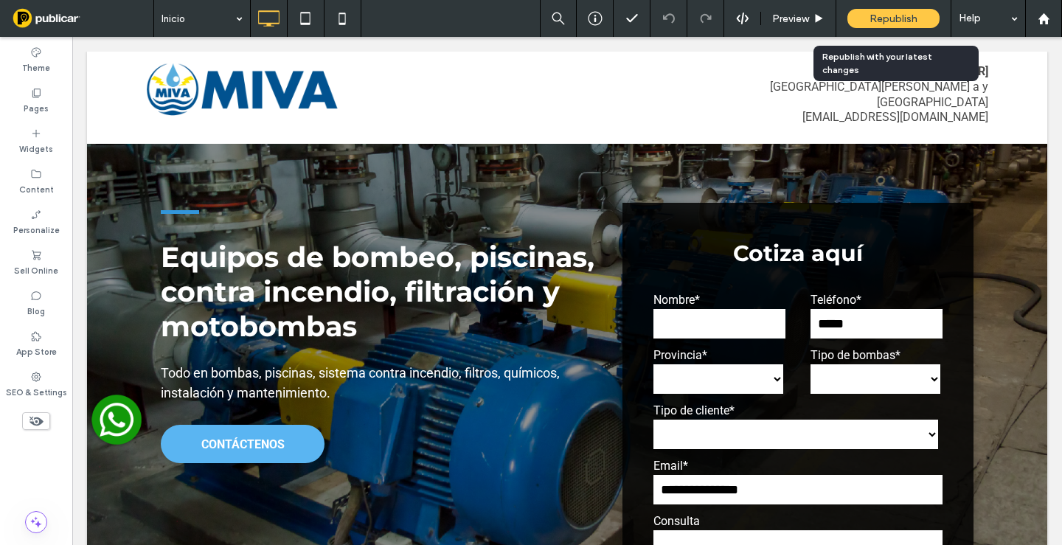
click at [892, 17] on span "Republish" at bounding box center [894, 19] width 48 height 13
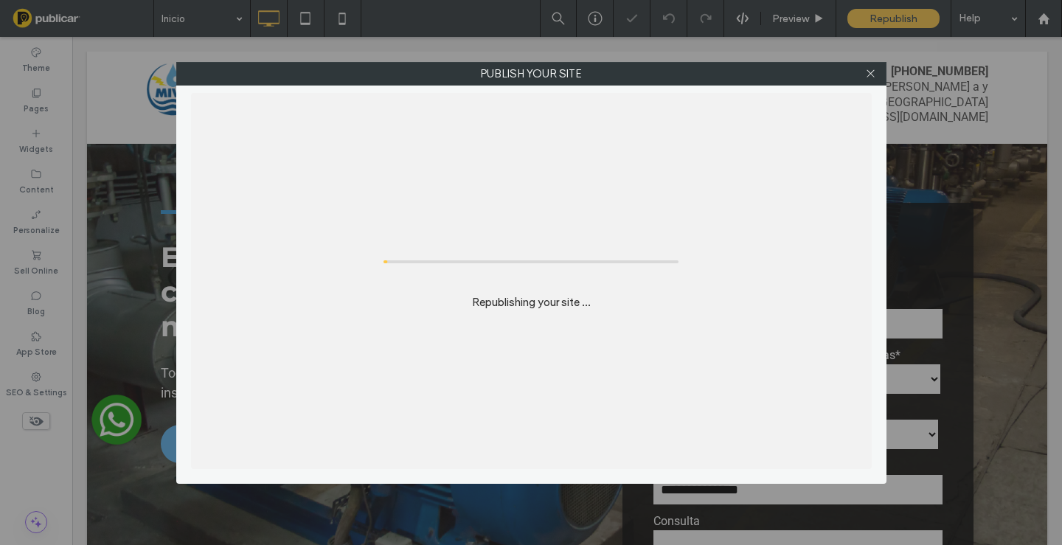
scroll to position [0, 0]
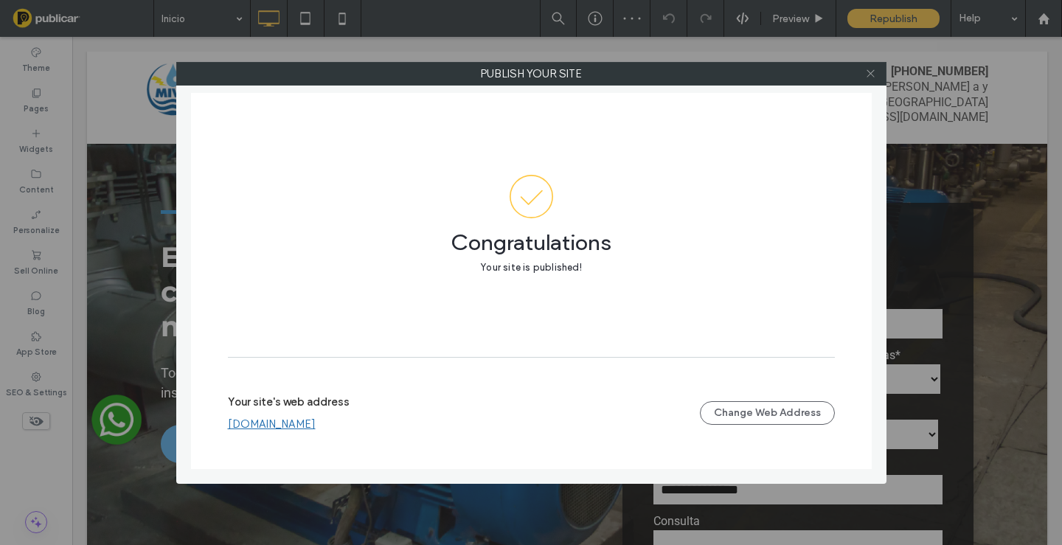
click at [870, 74] on icon at bounding box center [870, 73] width 11 height 11
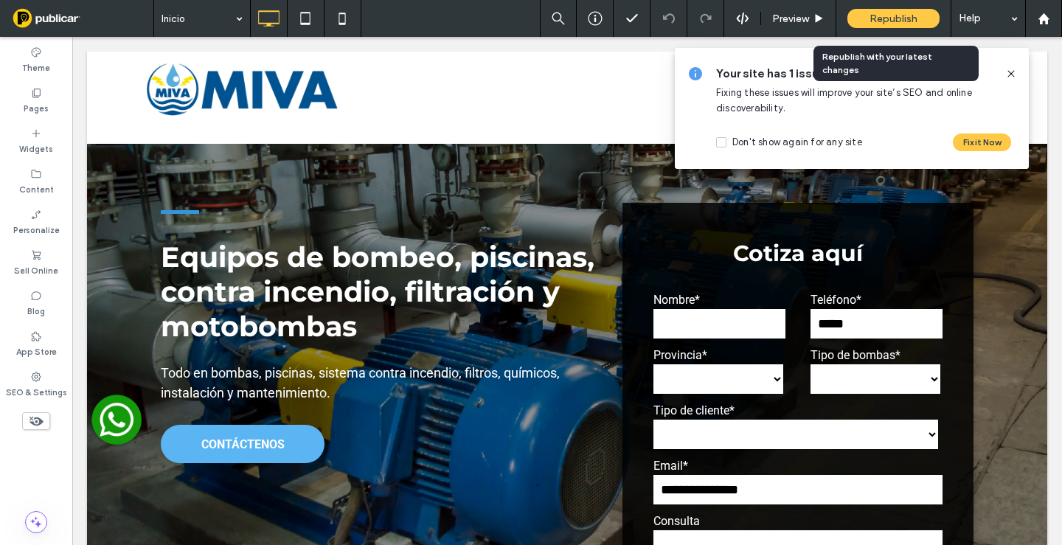
click at [884, 13] on span "Republish" at bounding box center [894, 19] width 48 height 13
